Goal: Navigation & Orientation: Find specific page/section

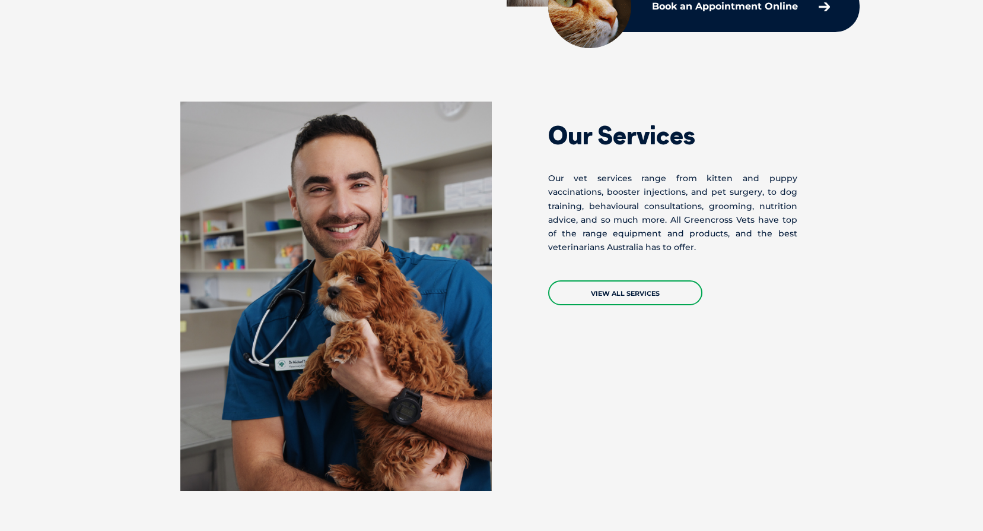
scroll to position [950, 0]
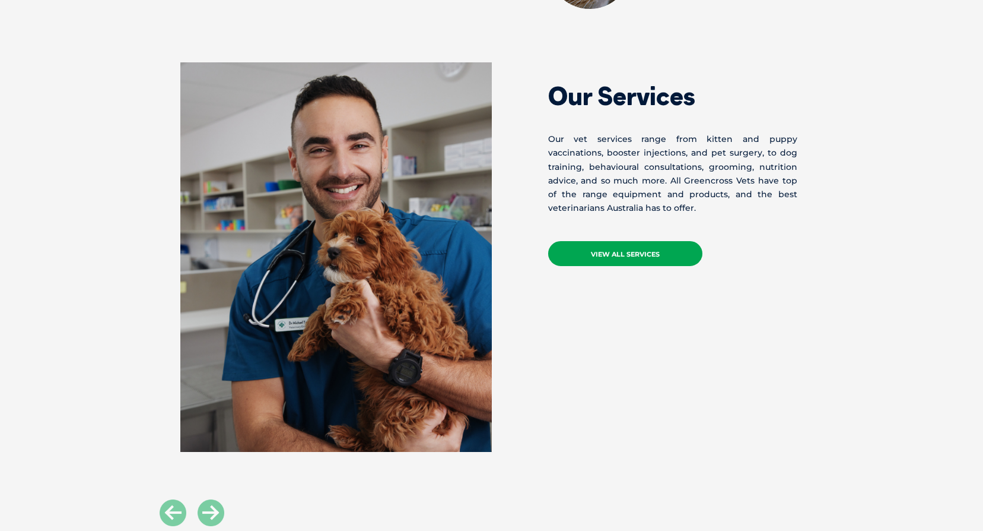
click at [648, 250] on link "VIEW ALL SERVICES" at bounding box center [625, 253] width 154 height 25
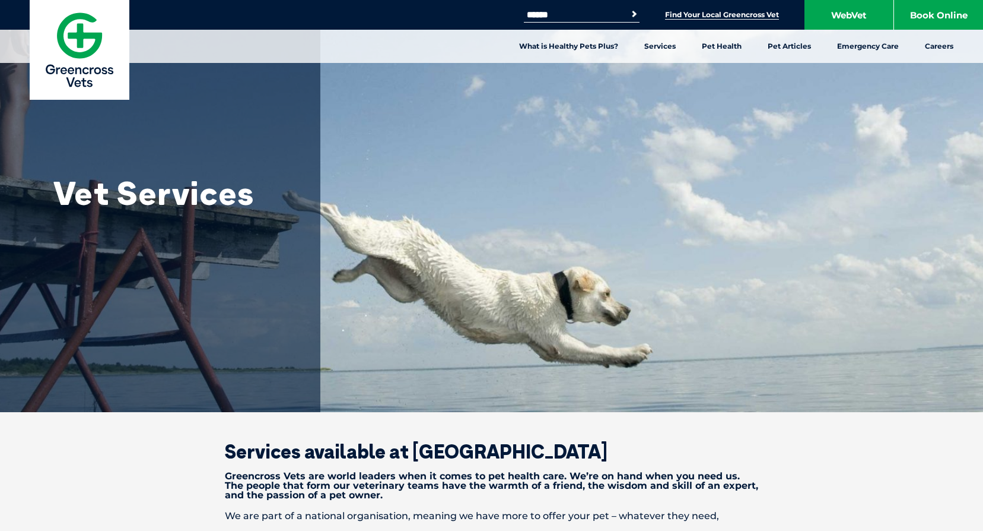
click at [744, 14] on link "Find Your Local Greencross Vet" at bounding box center [722, 14] width 114 height 9
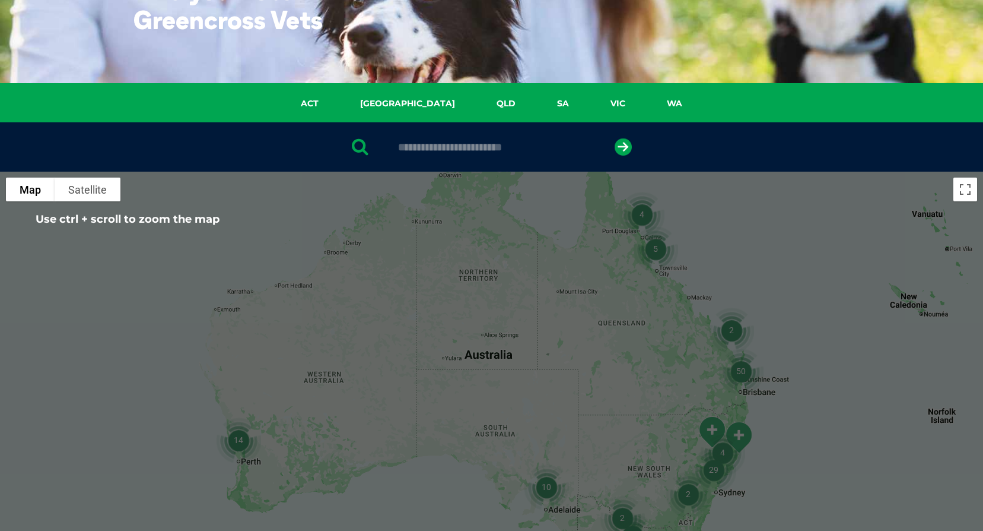
scroll to position [237, 0]
